Goal: Information Seeking & Learning: Check status

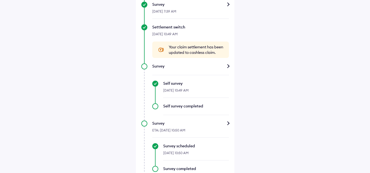
scroll to position [331, 0]
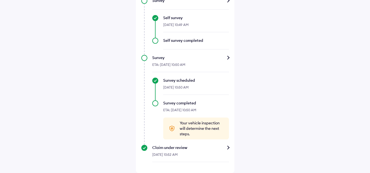
click at [200, 153] on div "[DATE] 10:52 AM" at bounding box center [190, 157] width 77 height 12
click at [227, 147] on div "Claim under review" at bounding box center [190, 147] width 77 height 5
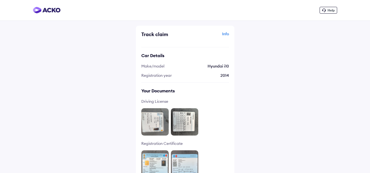
click at [225, 33] on div "Info" at bounding box center [208, 36] width 42 height 10
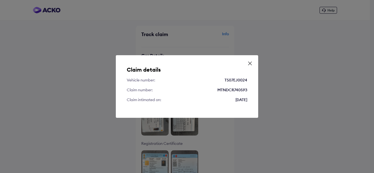
click at [254, 61] on div "Claim details Vehicle number: TS07EJ0024 Claim number: MTNDCR740593 Claim intim…" at bounding box center [187, 86] width 143 height 63
click at [248, 65] on icon at bounding box center [249, 63] width 5 height 5
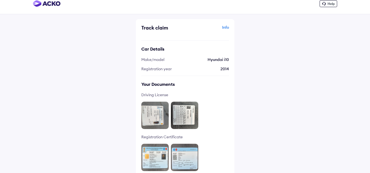
scroll to position [10, 0]
